Goal: Check status: Check status

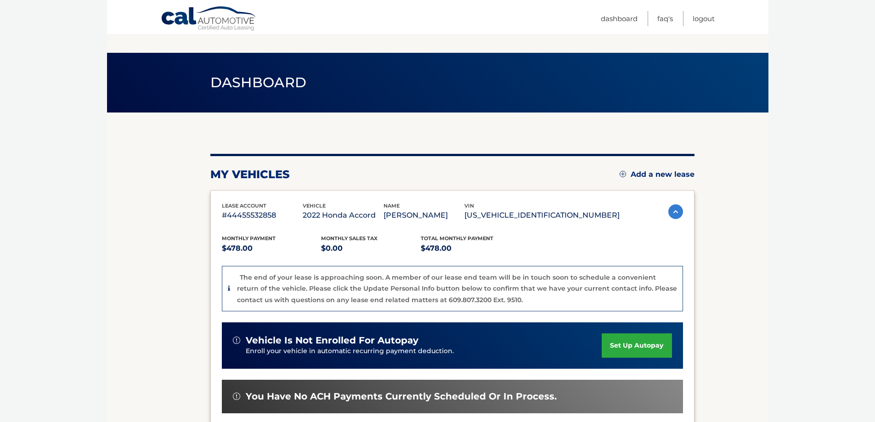
scroll to position [191, 0]
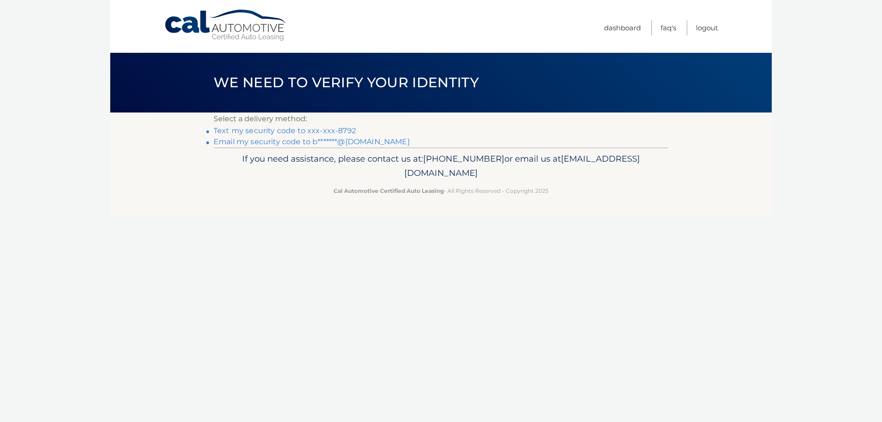
click at [290, 130] on link "Text my security code to xxx-xxx-8792" at bounding box center [285, 130] width 142 height 9
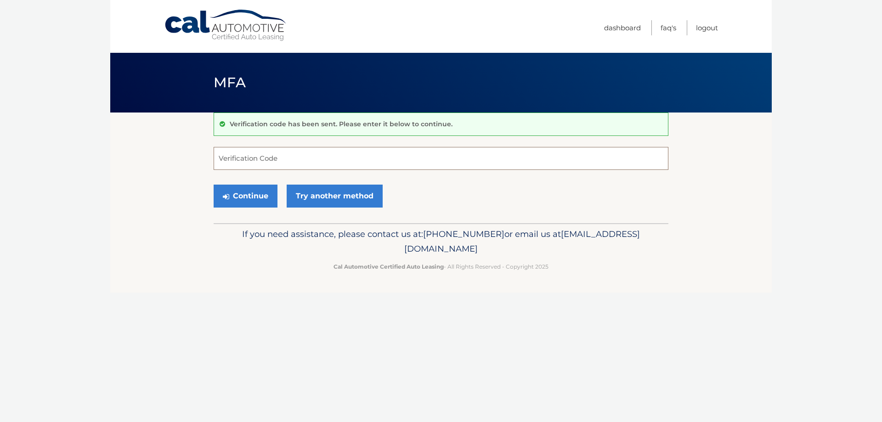
click at [281, 157] on input "Verification Code" at bounding box center [441, 158] width 455 height 23
type input "392606"
click at [258, 200] on button "Continue" at bounding box center [246, 196] width 64 height 23
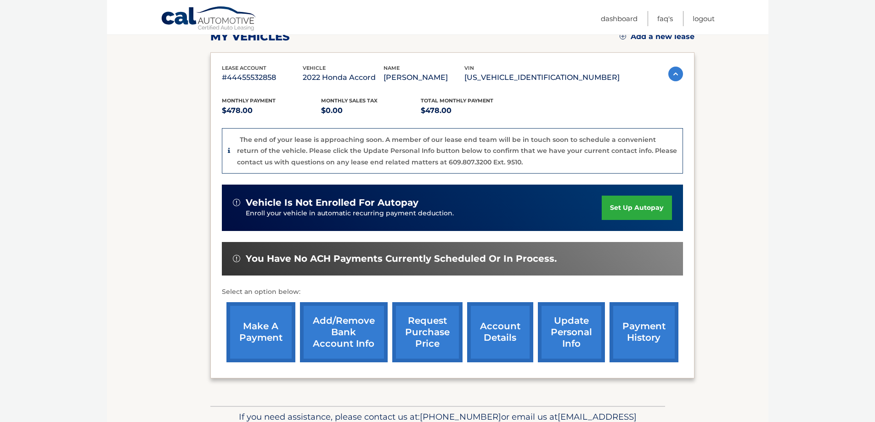
scroll to position [184, 0]
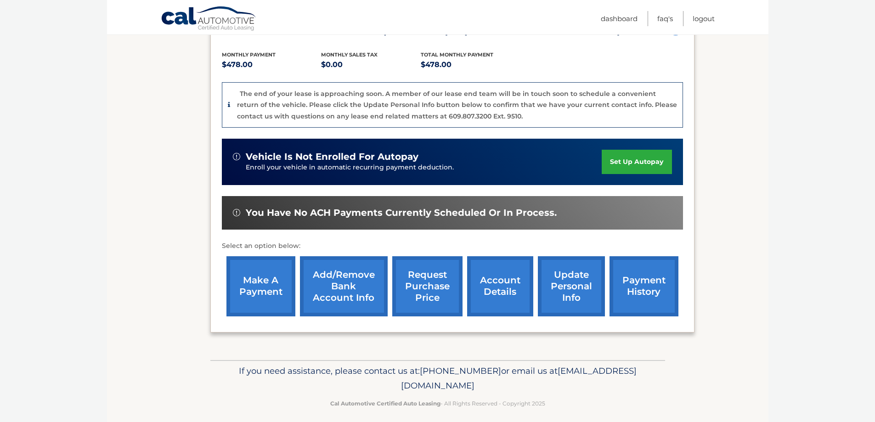
click at [498, 290] on link "account details" at bounding box center [500, 286] width 66 height 60
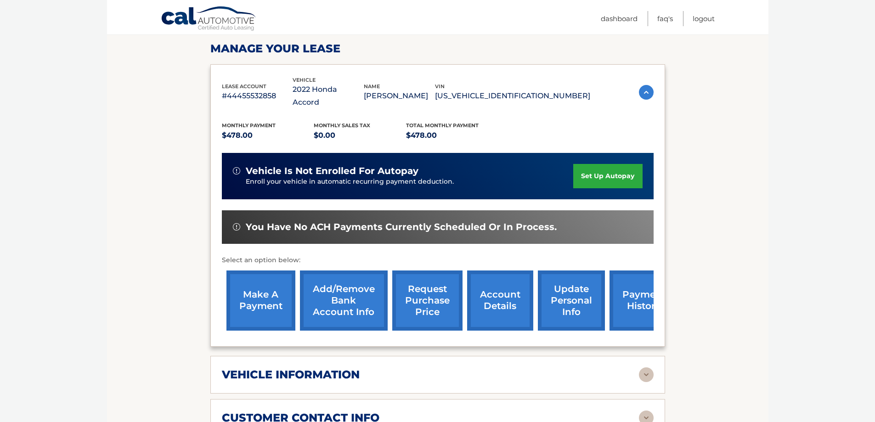
scroll to position [321, 0]
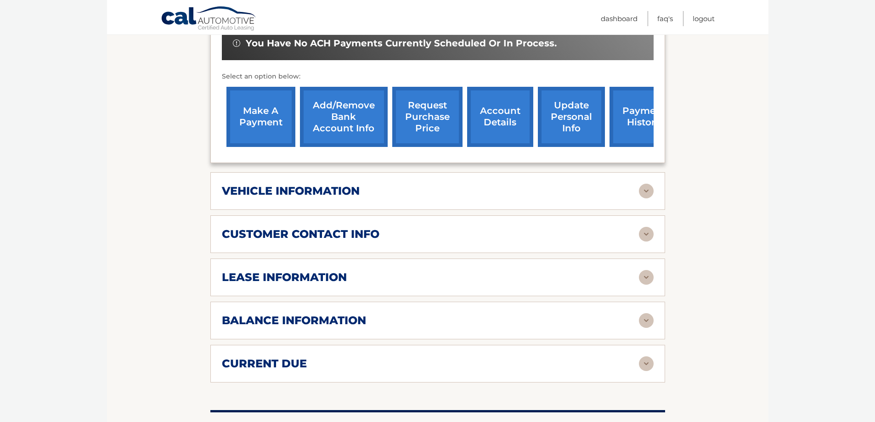
click at [651, 270] on img at bounding box center [646, 277] width 15 height 15
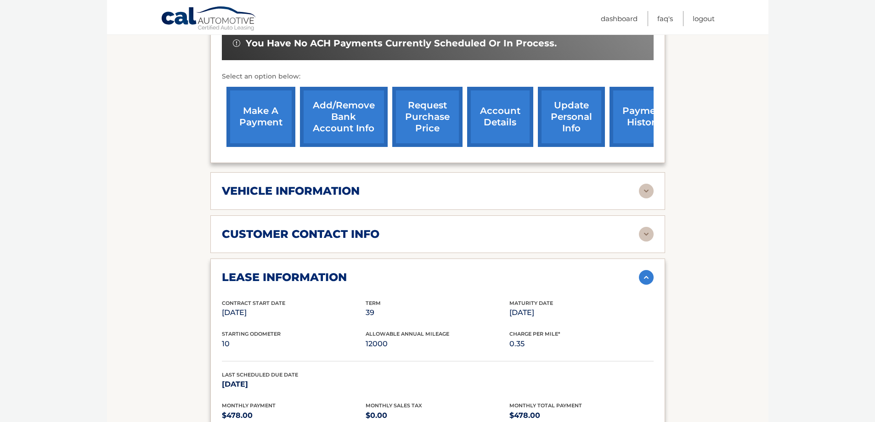
click at [640, 227] on img at bounding box center [646, 234] width 15 height 15
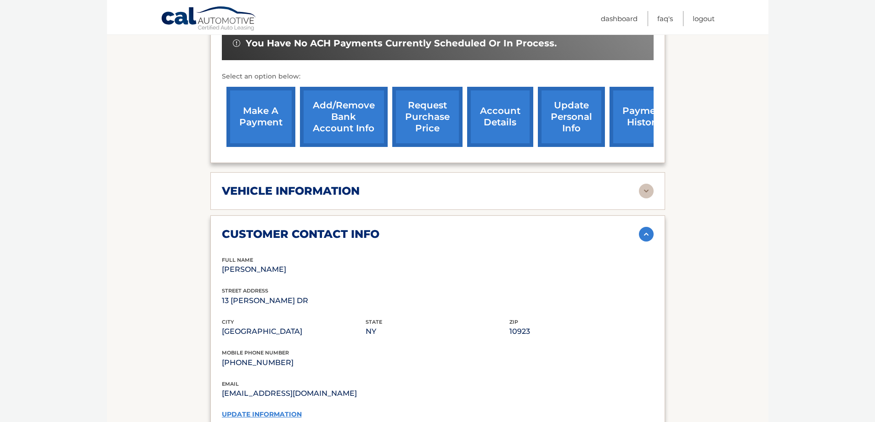
click at [642, 191] on div "vehicle information vehicle Year [DATE] vehicle make Honda vehicle model Accord…" at bounding box center [437, 191] width 455 height 38
click at [646, 184] on img at bounding box center [646, 191] width 15 height 15
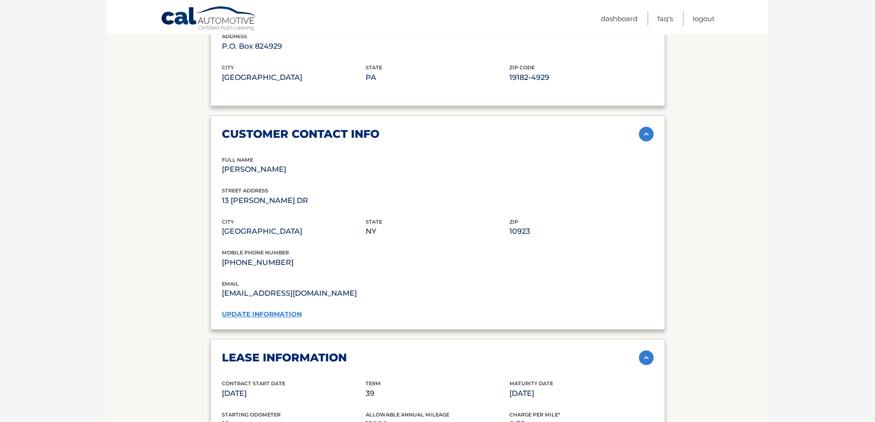
scroll to position [872, 0]
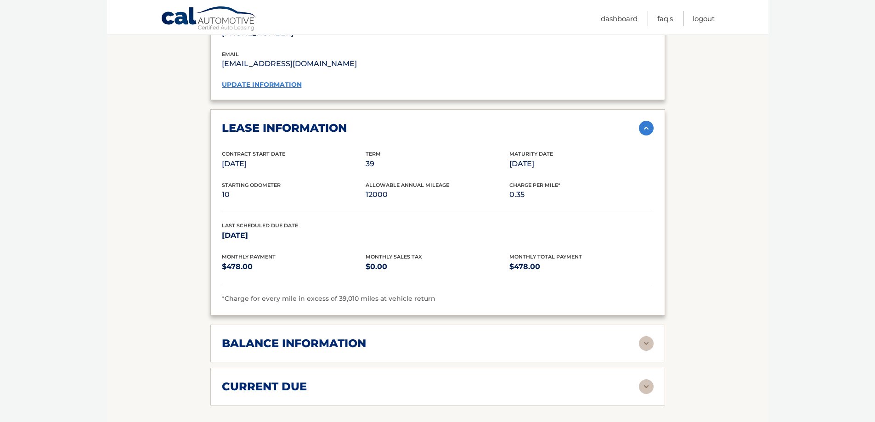
click at [647, 336] on img at bounding box center [646, 343] width 15 height 15
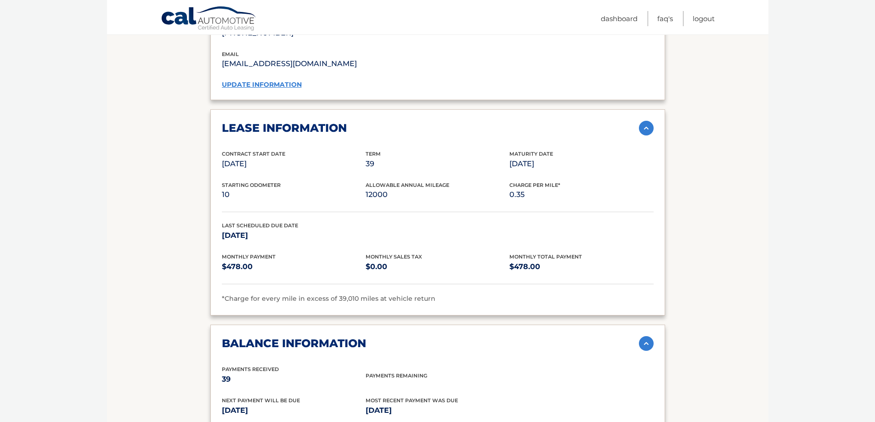
scroll to position [1056, 0]
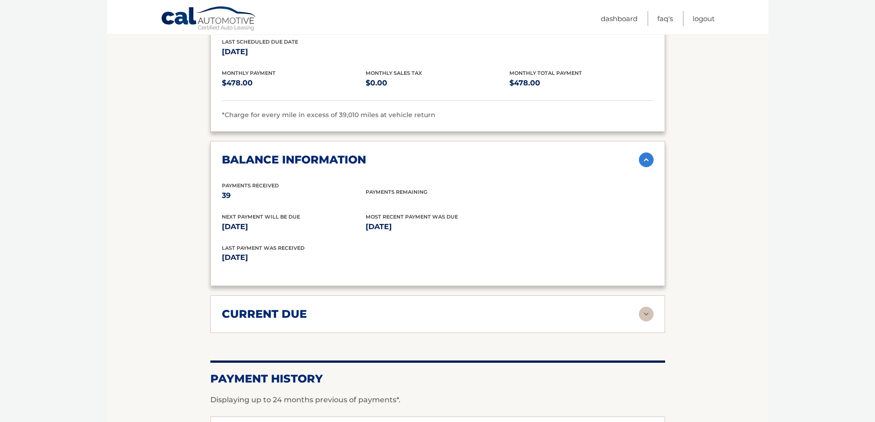
click at [647, 307] on img at bounding box center [646, 314] width 15 height 15
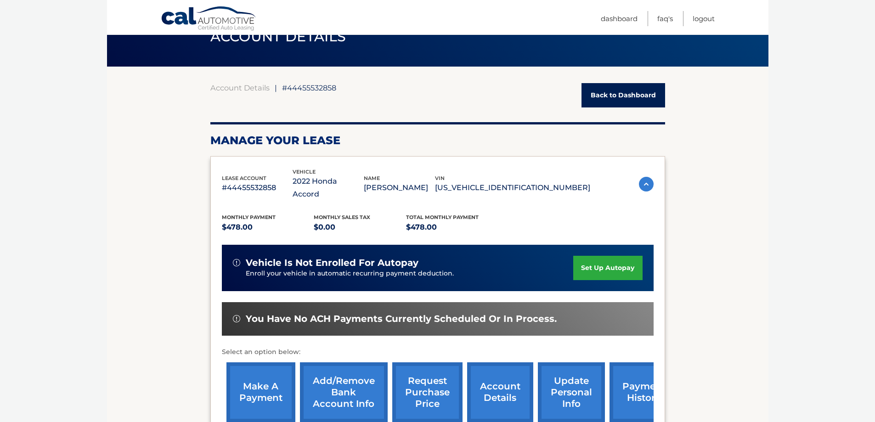
scroll to position [92, 0]
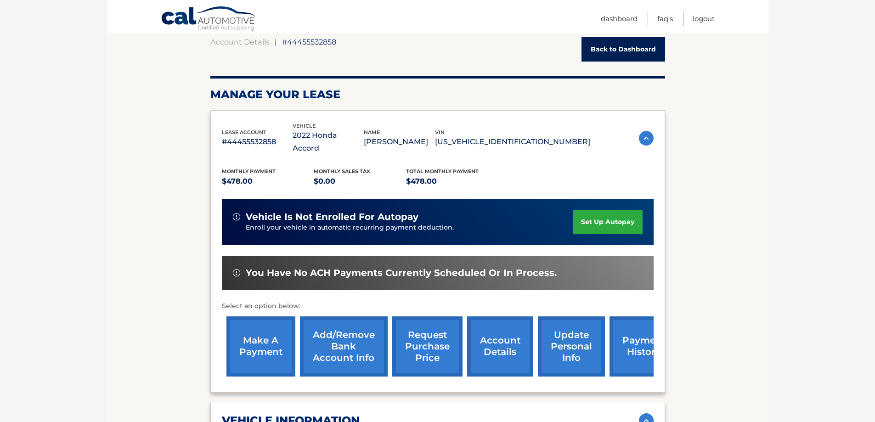
click at [604, 46] on link "Back to Dashboard" at bounding box center [623, 49] width 84 height 24
